Goal: Use online tool/utility: Utilize a website feature to perform a specific function

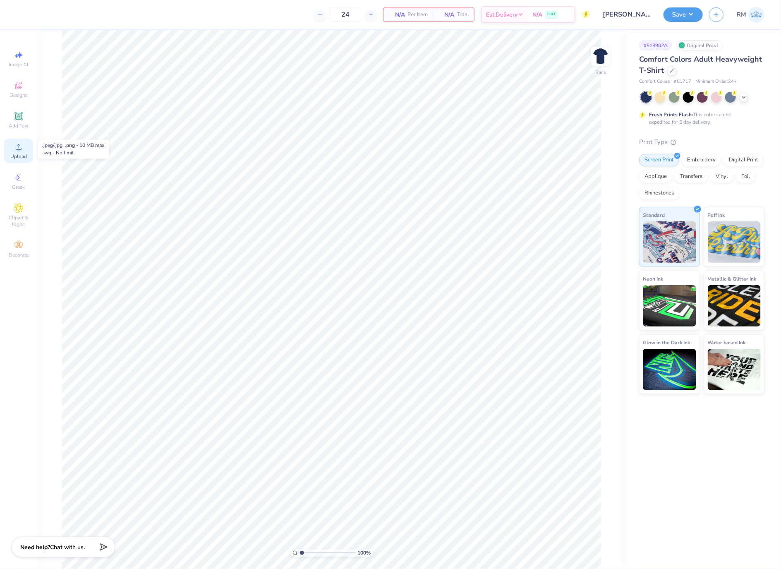
click at [25, 151] on div "Upload" at bounding box center [18, 151] width 29 height 24
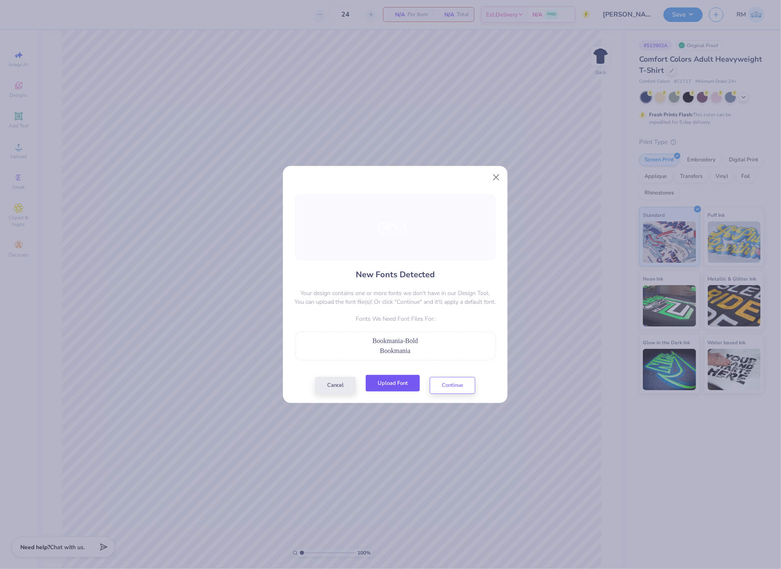
click at [410, 386] on button "Upload Font" at bounding box center [393, 383] width 54 height 17
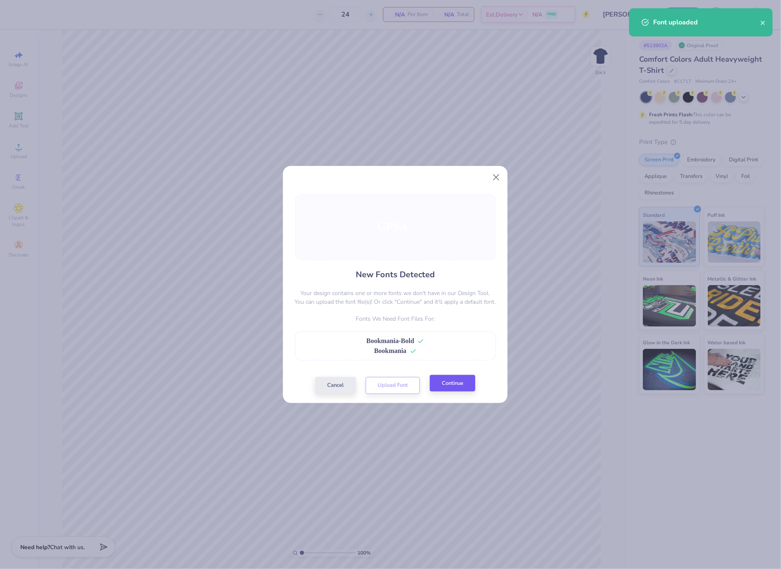
click at [460, 393] on div "Cancel Upload Font Continue" at bounding box center [395, 385] width 160 height 17
click at [467, 384] on button "Continue" at bounding box center [453, 383] width 46 height 17
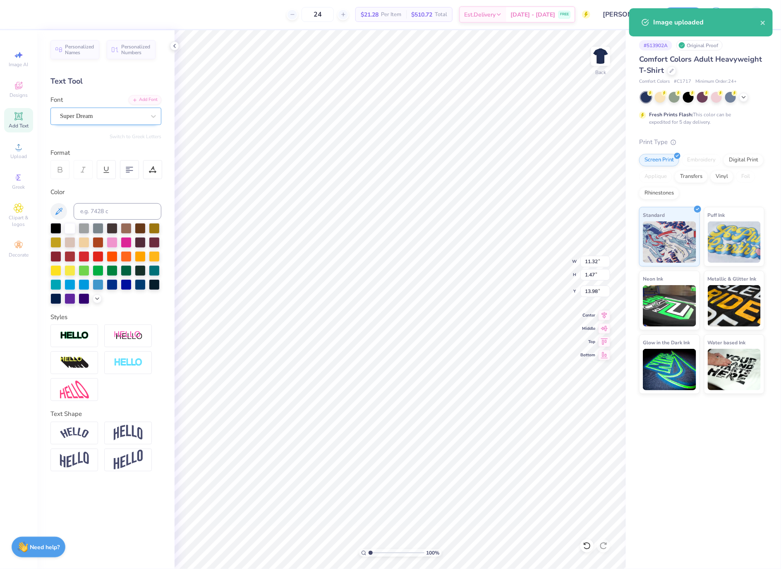
click at [128, 123] on div "Super Dream" at bounding box center [105, 116] width 111 height 17
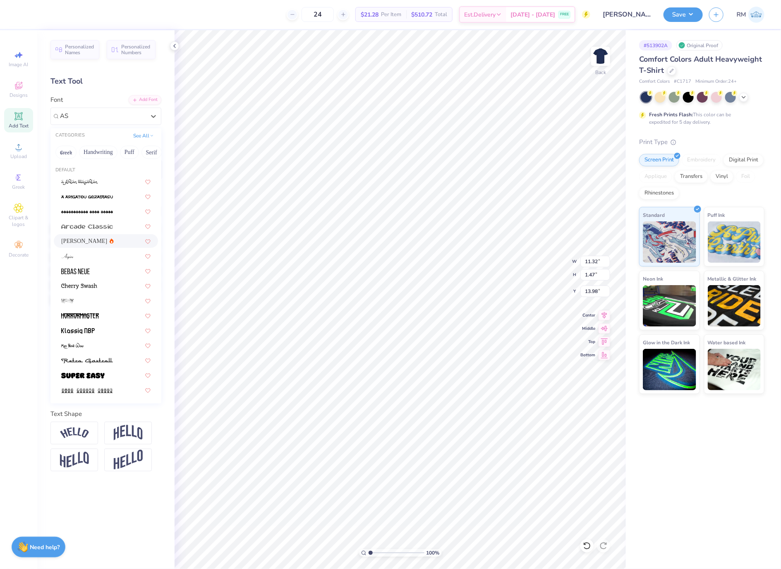
click at [108, 240] on div "[PERSON_NAME]" at bounding box center [105, 241] width 89 height 9
type input "AS"
type input "11.60"
type input "1.45"
type input "14.14"
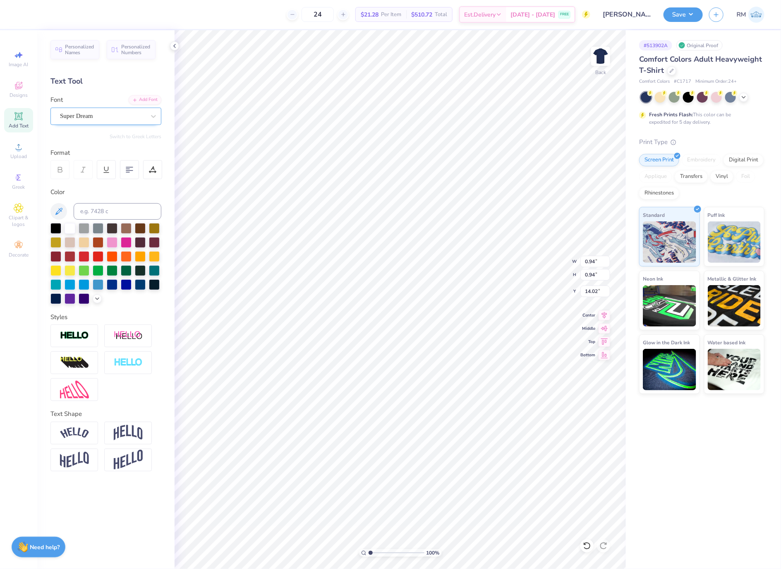
click at [110, 117] on div "Super Dream" at bounding box center [102, 116] width 87 height 13
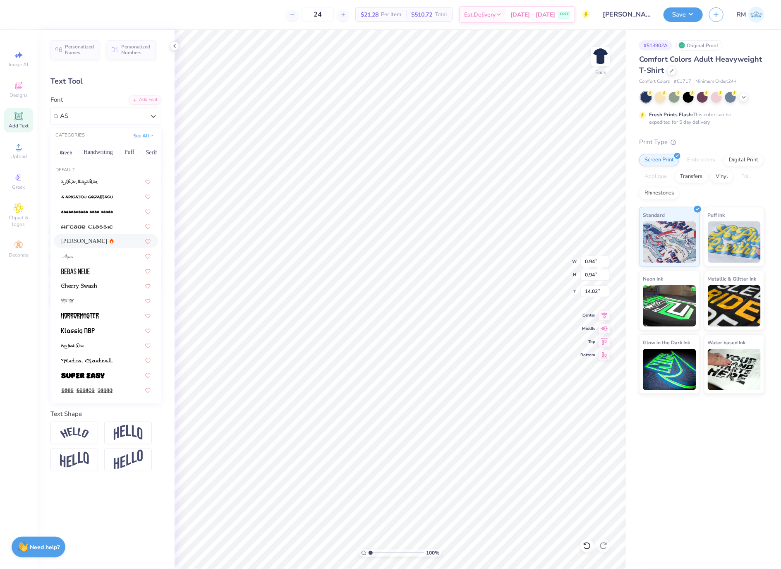
click at [107, 242] on div "[PERSON_NAME]" at bounding box center [105, 241] width 89 height 9
type input "AS"
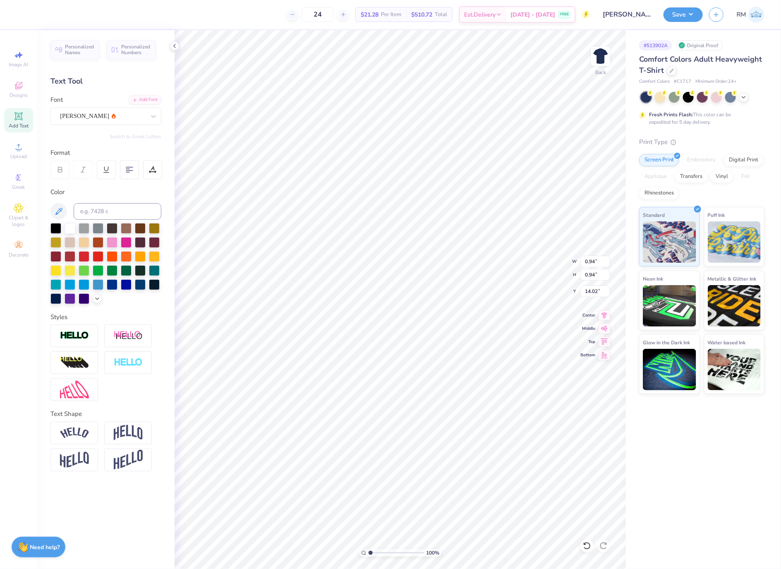
type input "0.89"
type input "14.10"
click at [606, 317] on icon at bounding box center [604, 313] width 5 height 7
click at [79, 120] on div "Super Dream" at bounding box center [102, 116] width 87 height 13
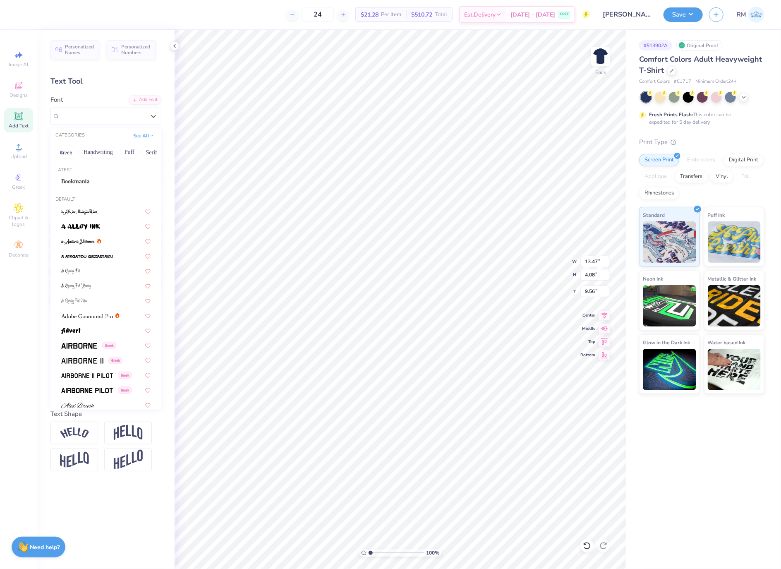
click at [107, 178] on div "Bookmania" at bounding box center [105, 181] width 89 height 9
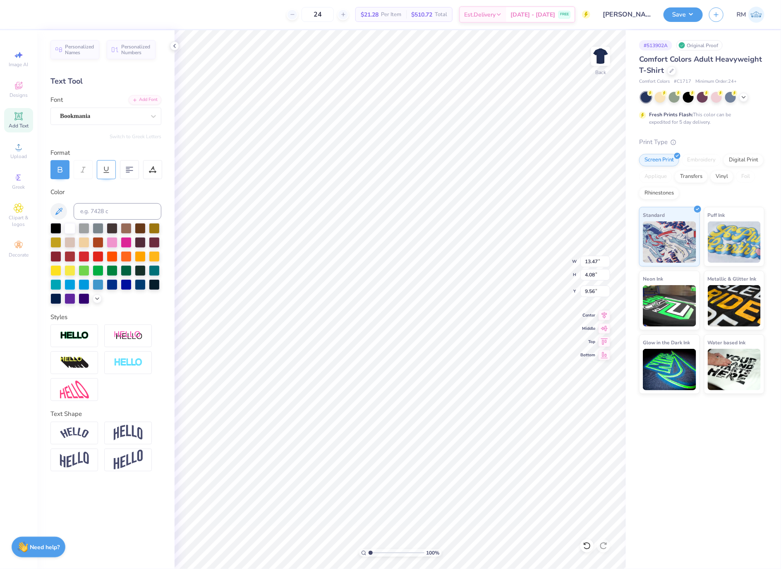
type input "14.17"
type input "3.69"
type input "10.11"
click at [602, 317] on icon at bounding box center [605, 314] width 12 height 10
type input "14.21"
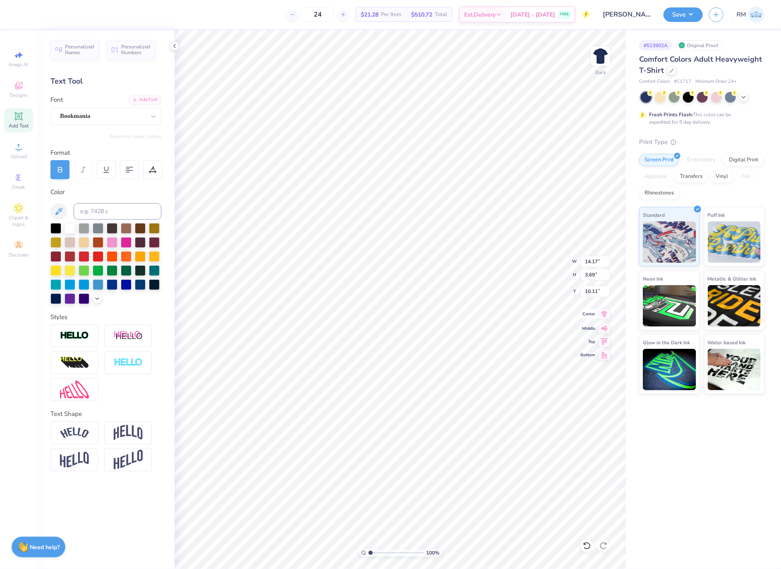
type input "10.10"
click at [594, 262] on input "14.21" at bounding box center [596, 262] width 30 height 12
type input "3.50"
type input "1.35"
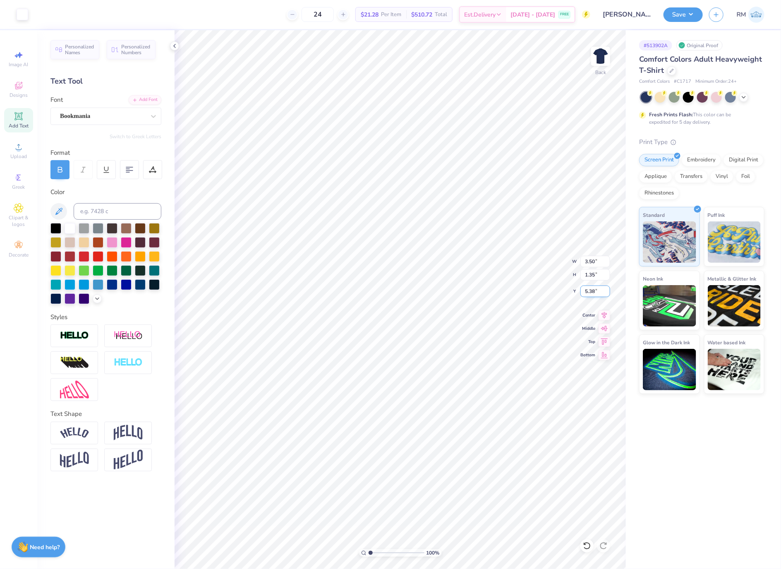
click at [590, 295] on input "5.38" at bounding box center [596, 292] width 30 height 12
type input "3.00"
click at [602, 60] on img at bounding box center [600, 56] width 33 height 33
click at [22, 155] on span "Upload" at bounding box center [18, 156] width 17 height 7
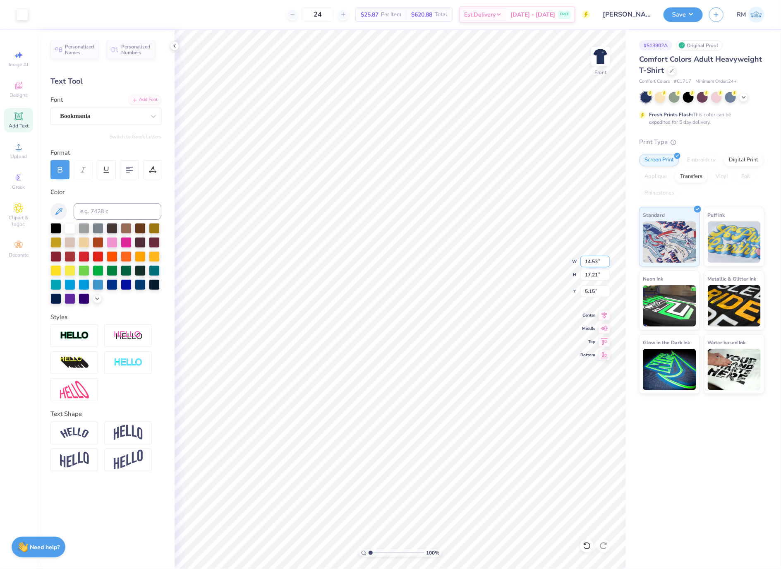
click at [591, 264] on input "14.53" at bounding box center [596, 262] width 30 height 12
click at [593, 292] on input "5.15" at bounding box center [596, 292] width 30 height 12
type input "12.00"
type input "14.21"
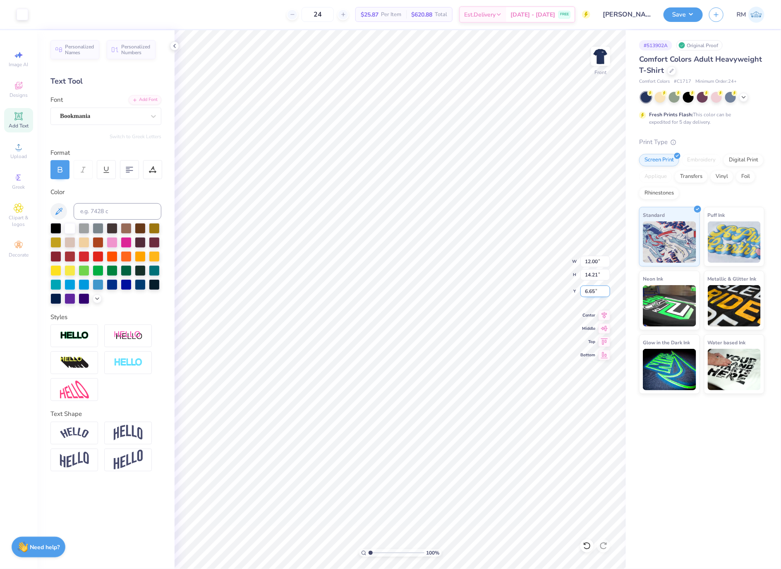
click at [593, 292] on input "6.65" at bounding box center [596, 292] width 30 height 12
type input "3"
click at [133, 114] on div "Super Dream" at bounding box center [102, 116] width 87 height 13
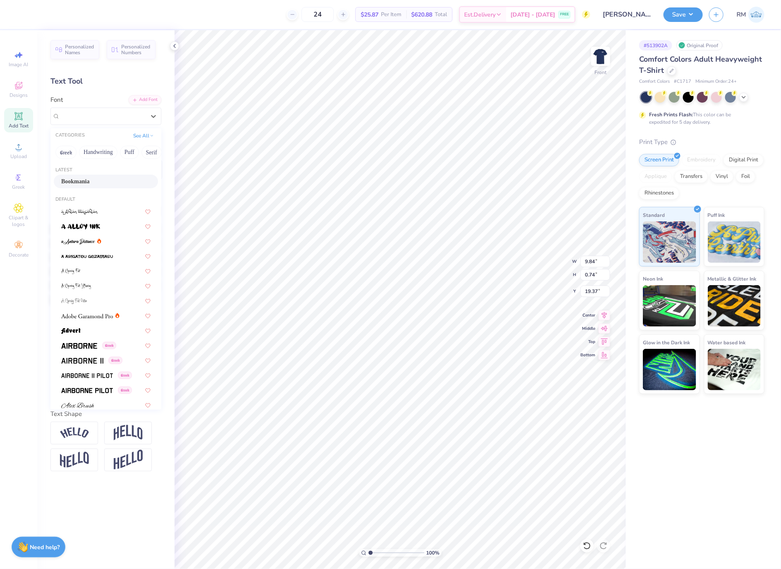
click at [110, 185] on div "Bookmania" at bounding box center [105, 181] width 89 height 9
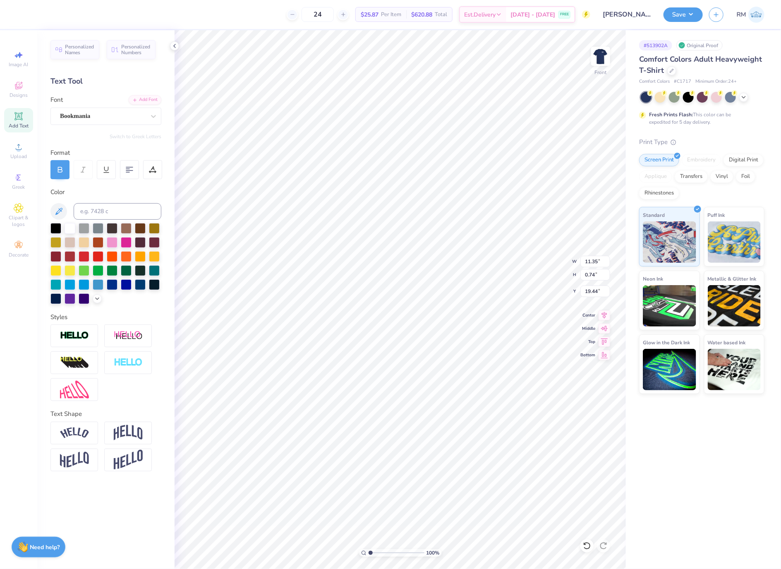
type input "11.35"
type input "19.44"
click at [100, 115] on div "Super Dream" at bounding box center [102, 116] width 87 height 13
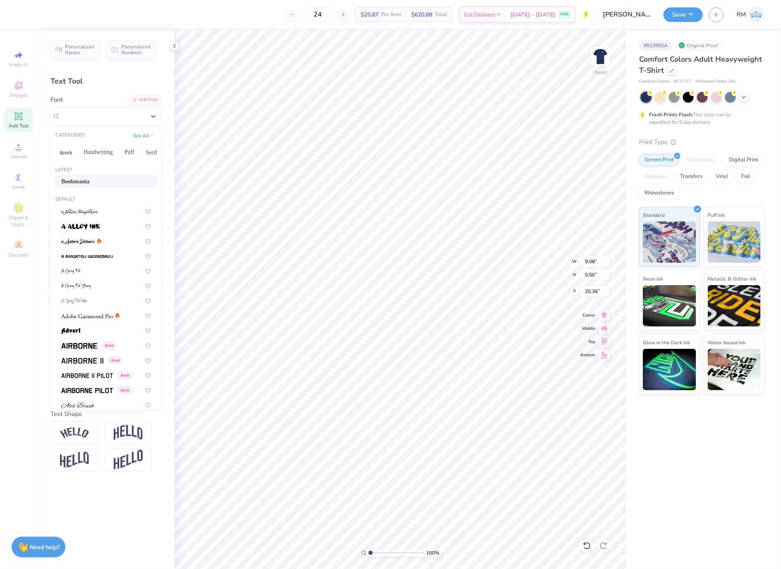
click at [106, 186] on div "Bookmania" at bounding box center [105, 181] width 89 height 9
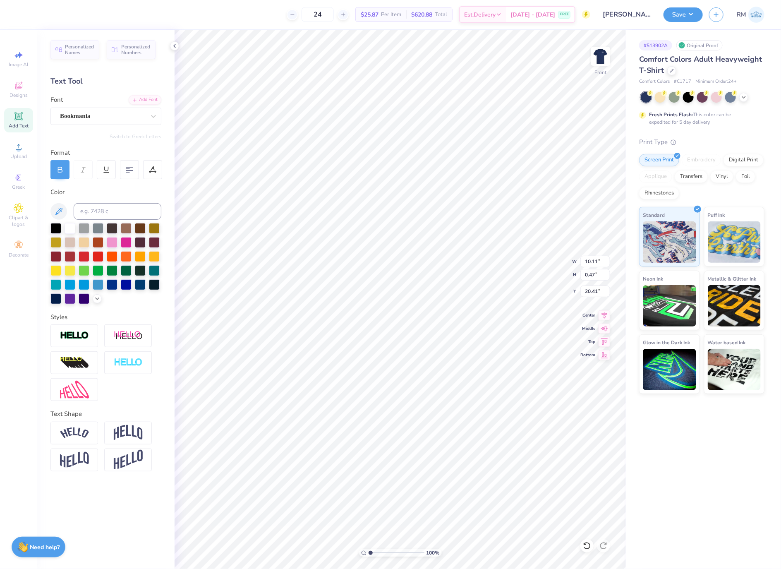
type input "10.11"
type input "0.47"
type input "20.41"
click at [602, 315] on icon at bounding box center [605, 314] width 12 height 10
click at [605, 317] on icon at bounding box center [604, 313] width 5 height 7
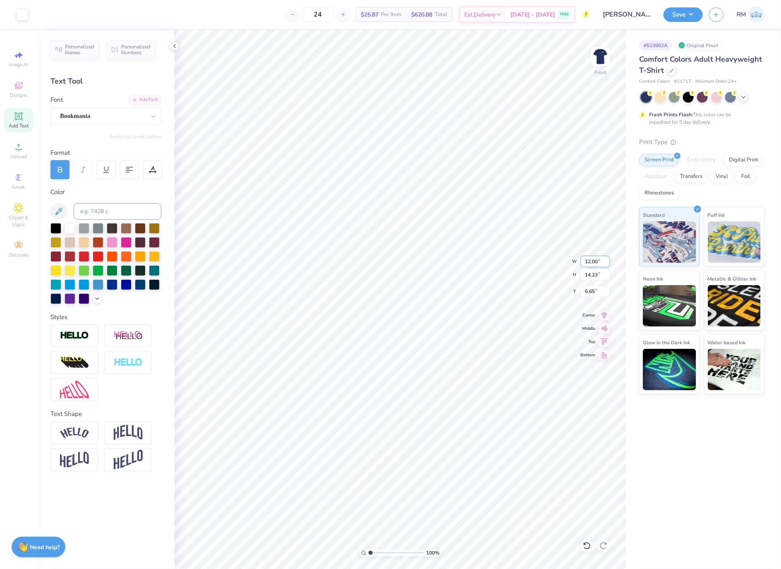
click at [587, 262] on input "12.00" at bounding box center [596, 262] width 30 height 12
click at [594, 297] on input "6.65" at bounding box center [596, 292] width 30 height 12
type input "3.00"
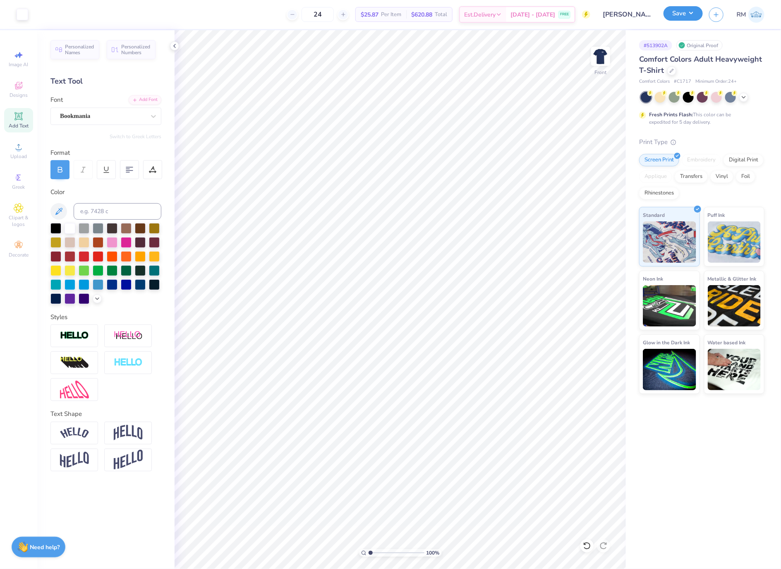
click at [682, 10] on button "Save" at bounding box center [683, 13] width 39 height 14
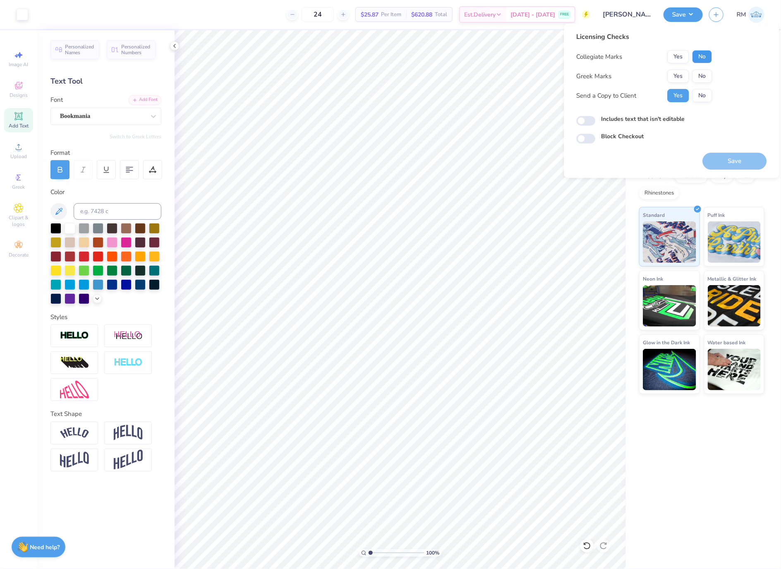
click at [701, 56] on button "No" at bounding box center [703, 56] width 20 height 13
click at [683, 56] on button "Yes" at bounding box center [679, 56] width 22 height 13
click at [707, 79] on button "No" at bounding box center [703, 76] width 20 height 13
click at [736, 161] on button "Save" at bounding box center [735, 161] width 64 height 17
